Goal: Task Accomplishment & Management: Complete application form

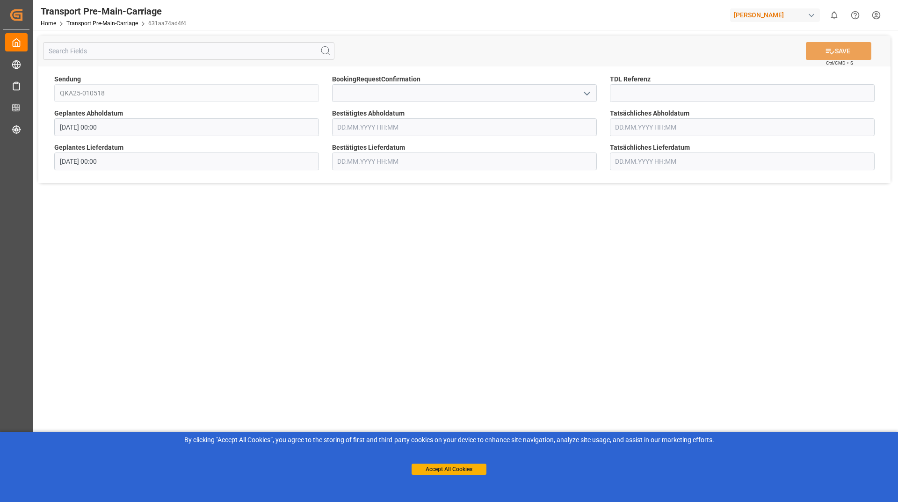
click at [592, 94] on icon "open menu" at bounding box center [587, 93] width 11 height 11
click at [476, 111] on div "Yes" at bounding box center [465, 113] width 264 height 21
type input "Yes"
click at [843, 52] on button "SAVE" at bounding box center [839, 51] width 66 height 18
click at [585, 93] on polyline "open menu" at bounding box center [587, 93] width 6 height 3
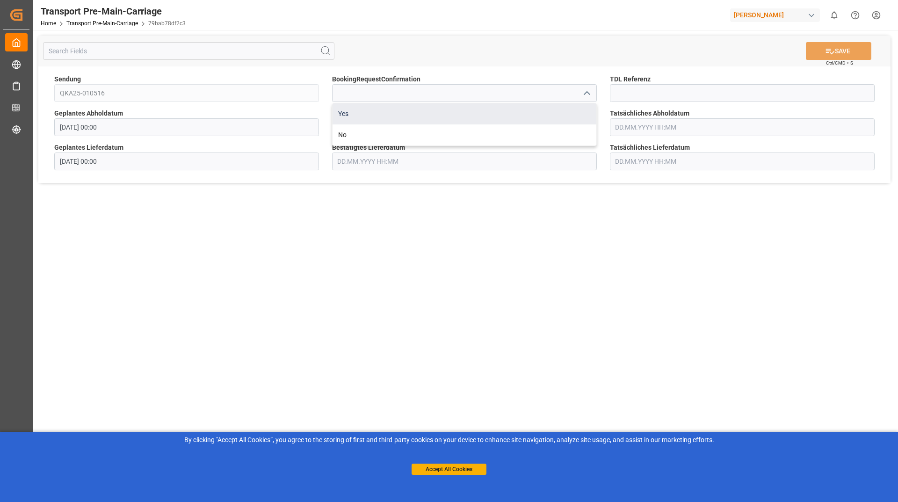
click at [510, 112] on div "Yes" at bounding box center [465, 113] width 264 height 21
type input "Yes"
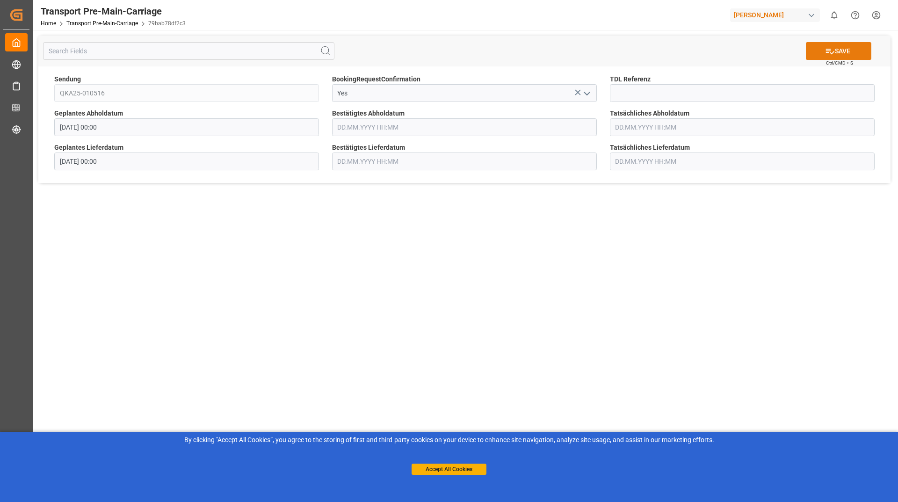
click at [853, 52] on button "SAVE" at bounding box center [839, 51] width 66 height 18
click at [579, 91] on input at bounding box center [464, 93] width 265 height 18
click at [586, 96] on icon "open menu" at bounding box center [587, 93] width 11 height 11
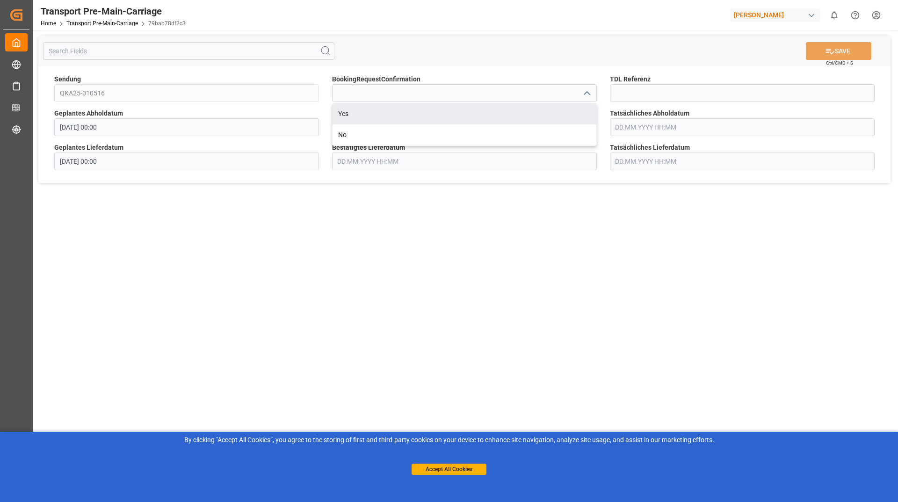
click at [522, 105] on div "Yes" at bounding box center [465, 113] width 264 height 21
type input "Yes"
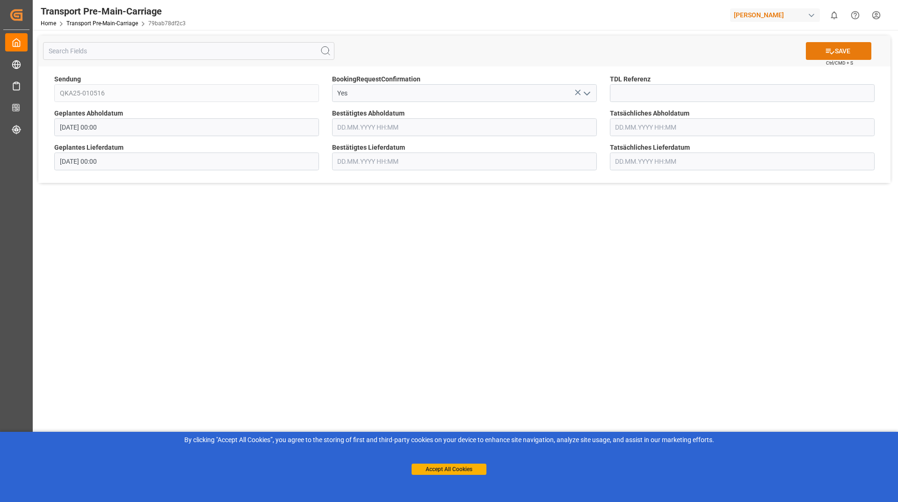
click at [861, 54] on button "SAVE" at bounding box center [839, 51] width 66 height 18
drag, startPoint x: 583, startPoint y: 94, endPoint x: 578, endPoint y: 101, distance: 9.0
click at [583, 94] on icon "open menu" at bounding box center [587, 93] width 11 height 11
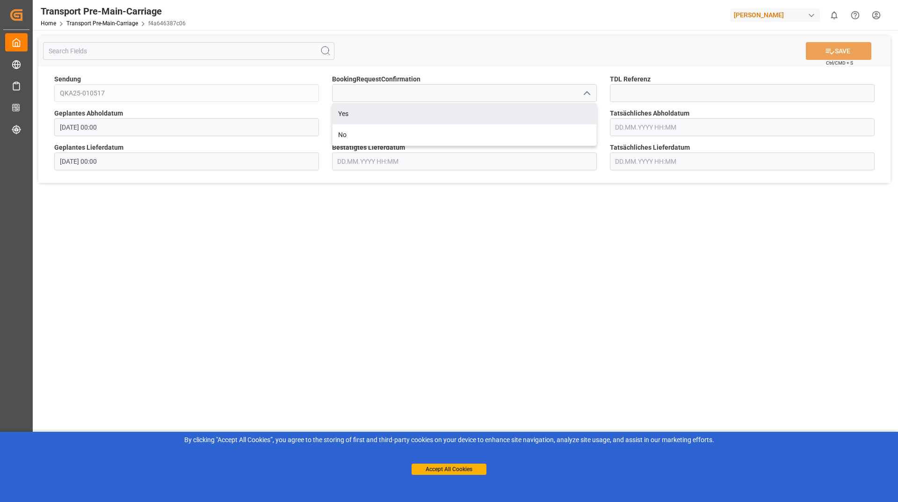
click at [518, 118] on div "Yes" at bounding box center [465, 113] width 264 height 21
type input "Yes"
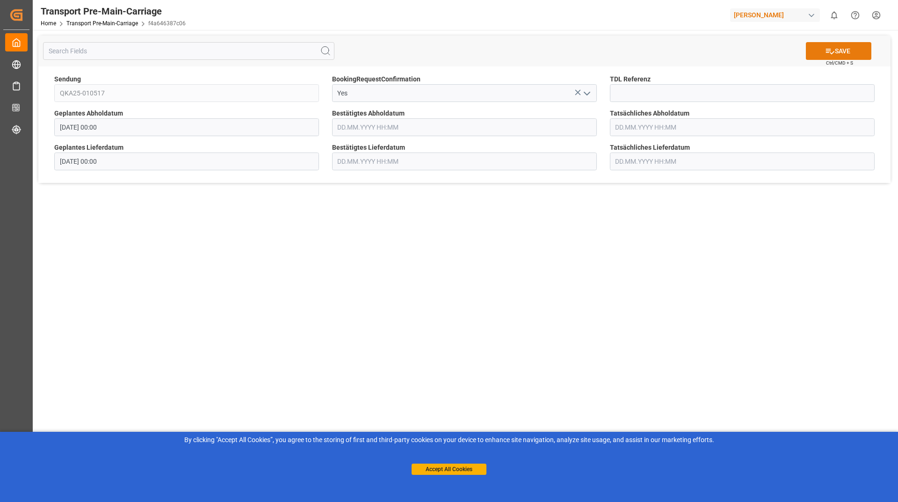
click at [862, 56] on button "SAVE" at bounding box center [839, 51] width 66 height 18
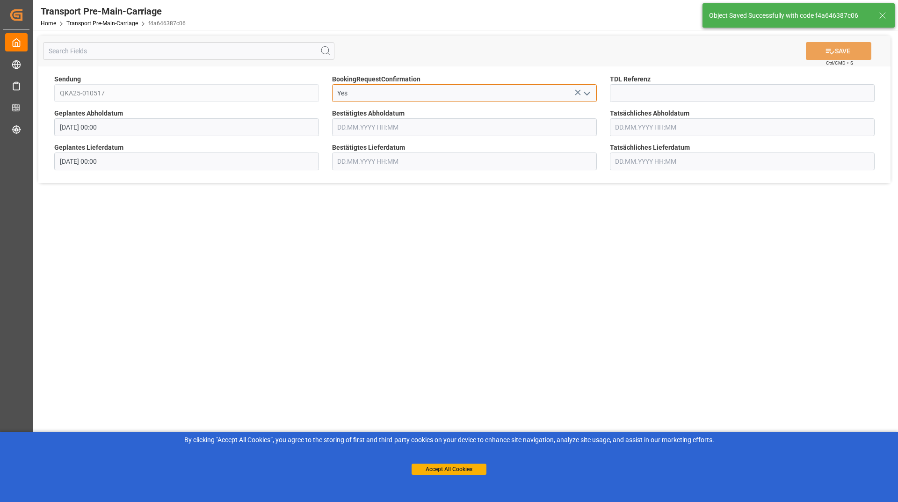
click at [446, 98] on input "Yes" at bounding box center [464, 93] width 265 height 18
